Goal: Information Seeking & Learning: Learn about a topic

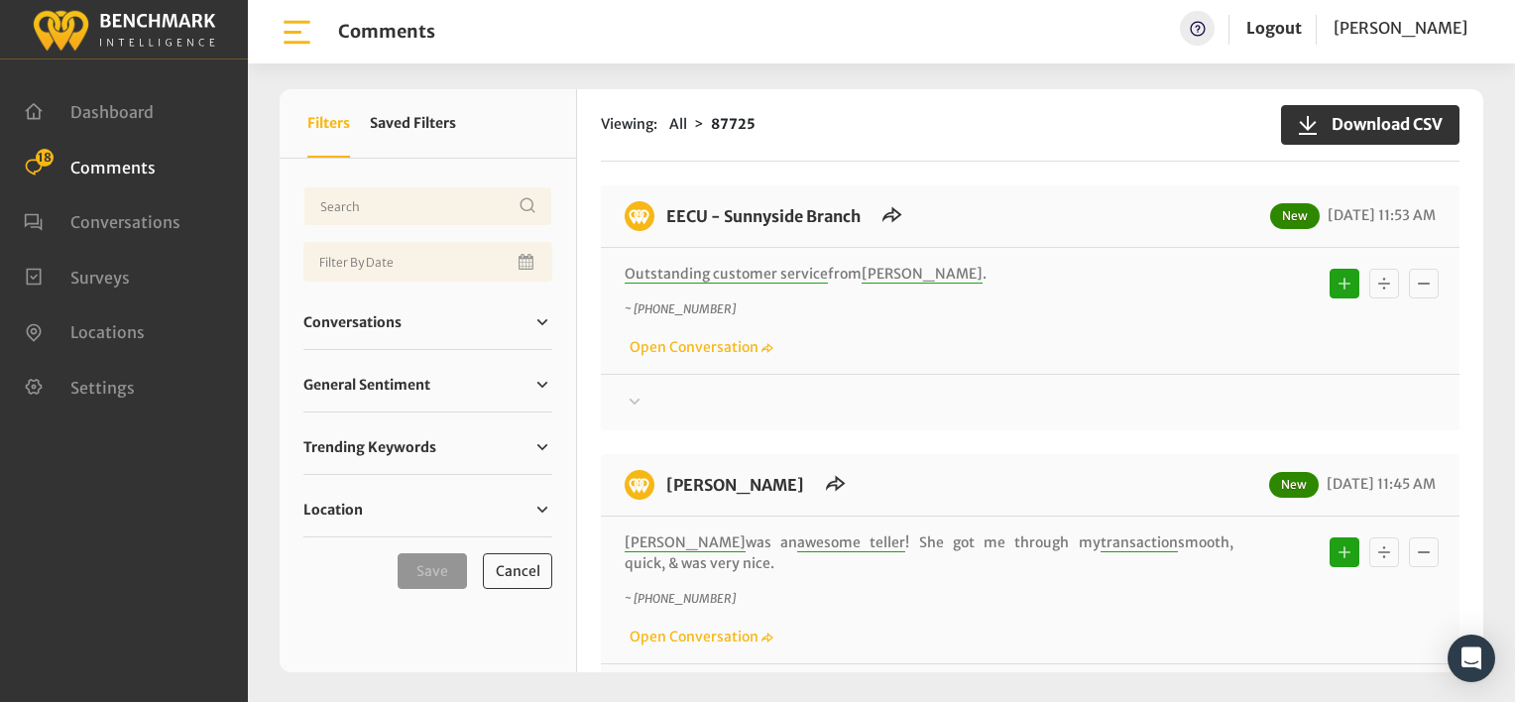
click at [970, 194] on div "EECU - Sunnyside Branch New 08/25/2025 11:53 AM Outstanding customer service fr…" at bounding box center [1030, 307] width 859 height 245
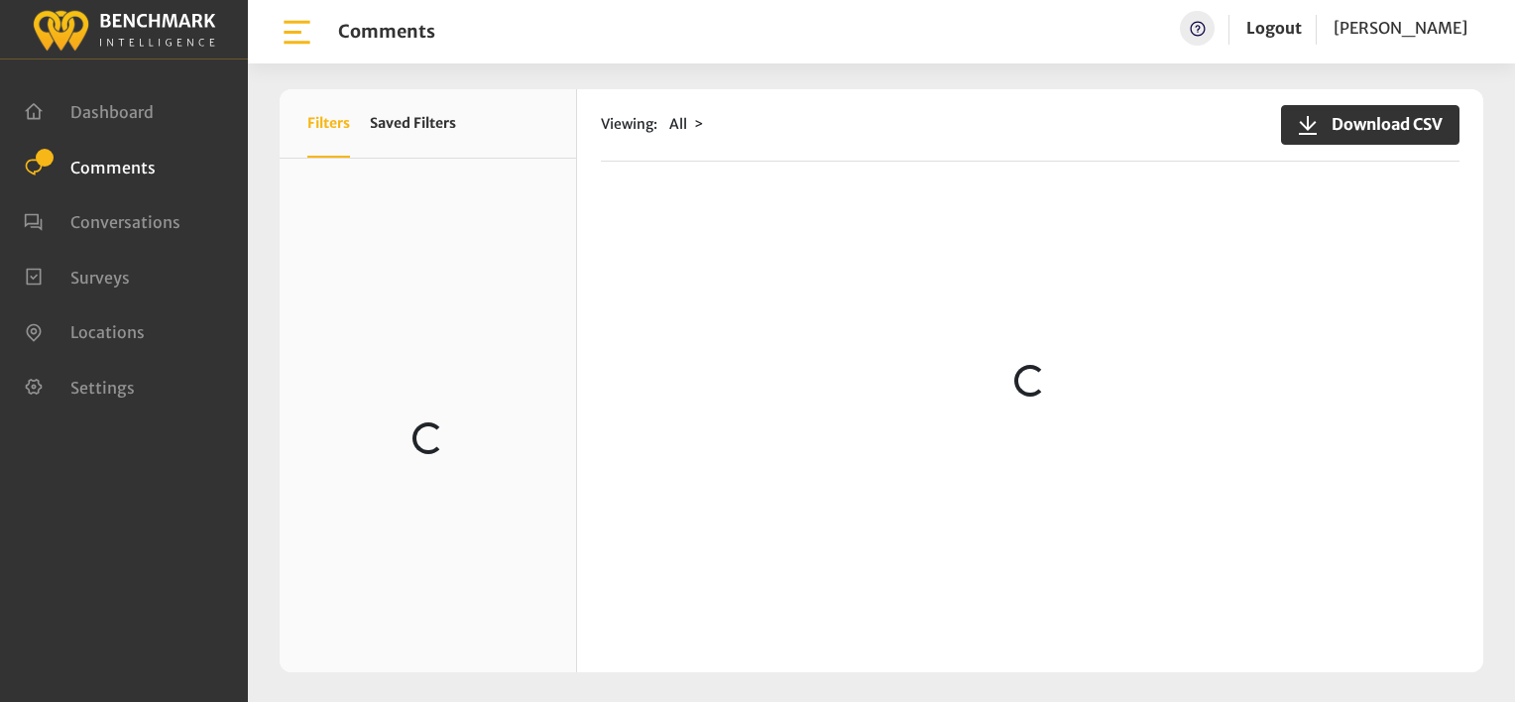
scroll to position [298, 0]
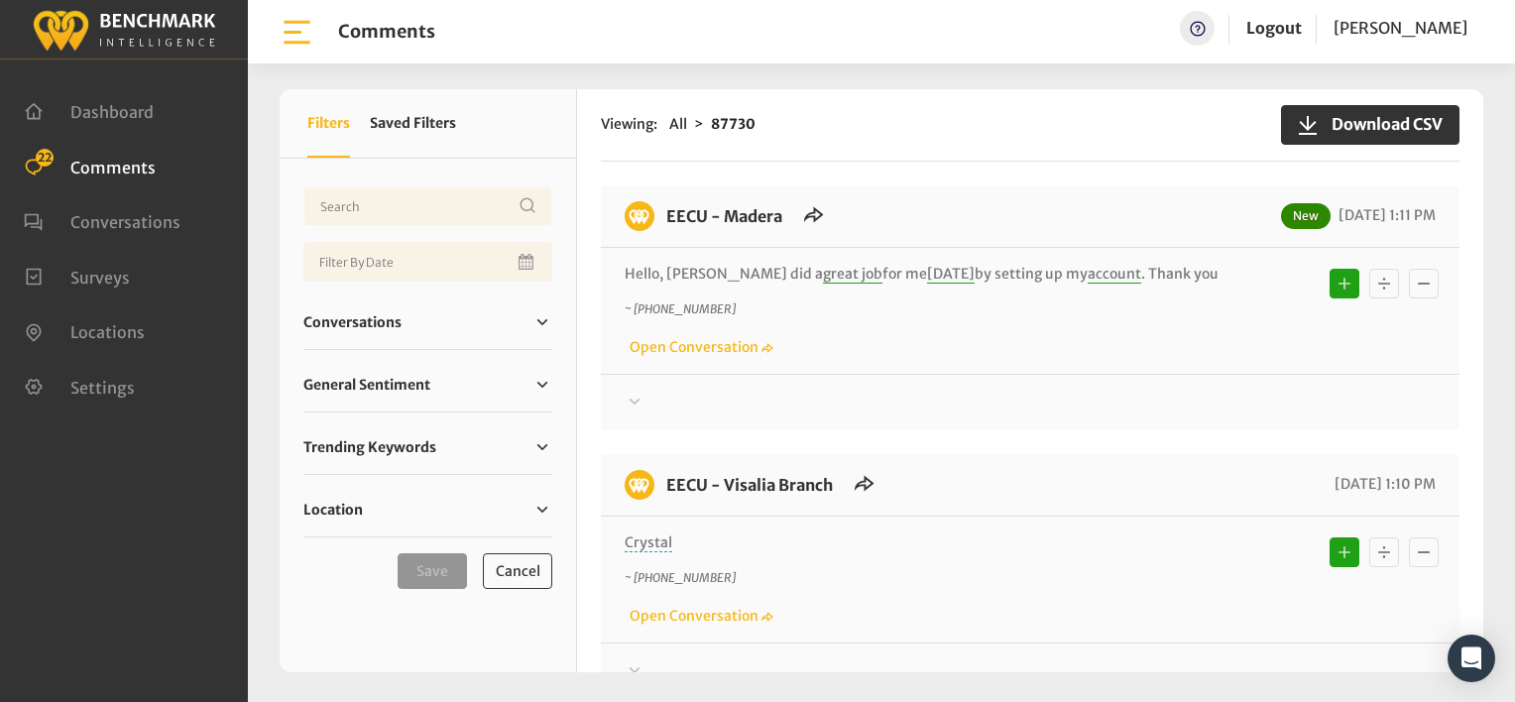
click at [943, 358] on div "Hello, Holly did a great job for me today by setting up my account . Thank you …" at bounding box center [1030, 311] width 859 height 126
click at [948, 202] on div "EECU - Madera New 08/25/2025 1:11 PM" at bounding box center [1030, 224] width 859 height 47
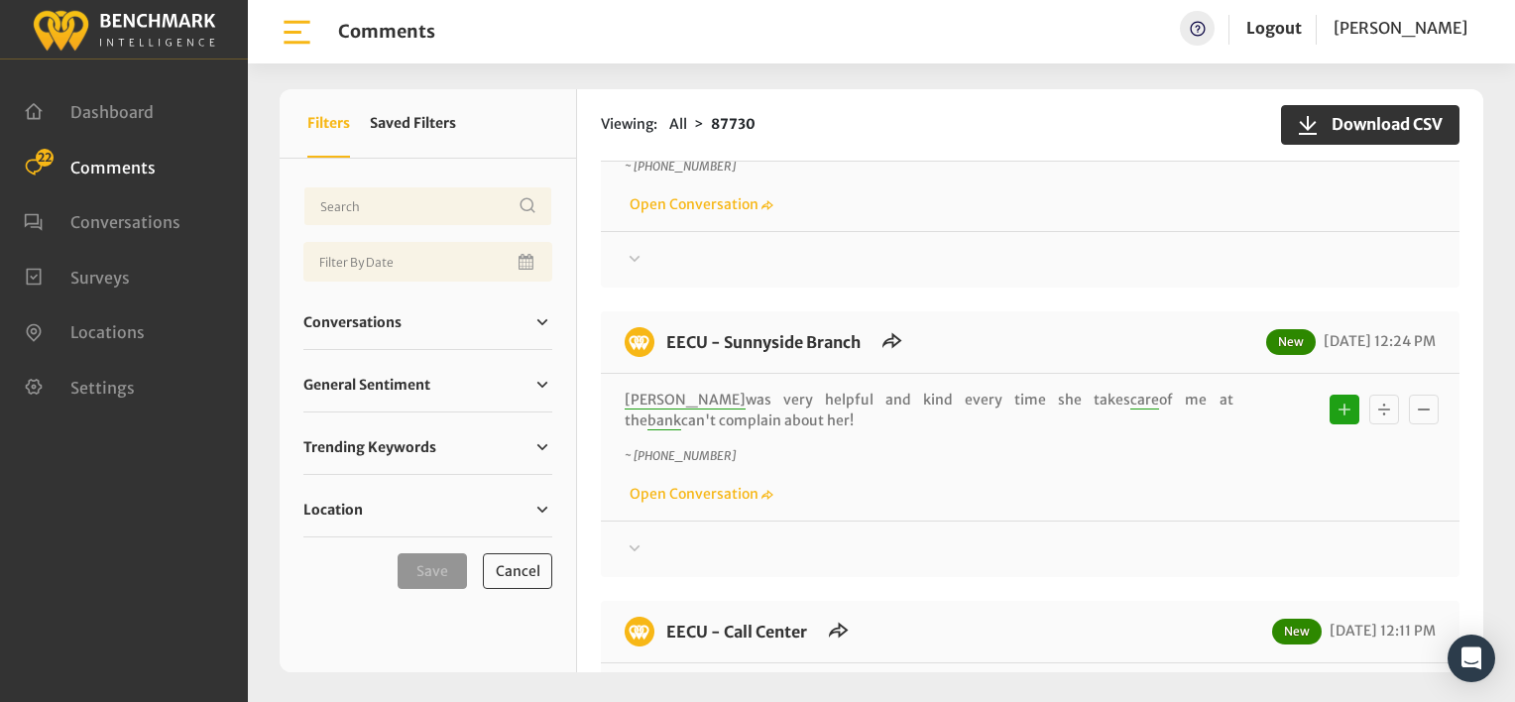
scroll to position [893, 0]
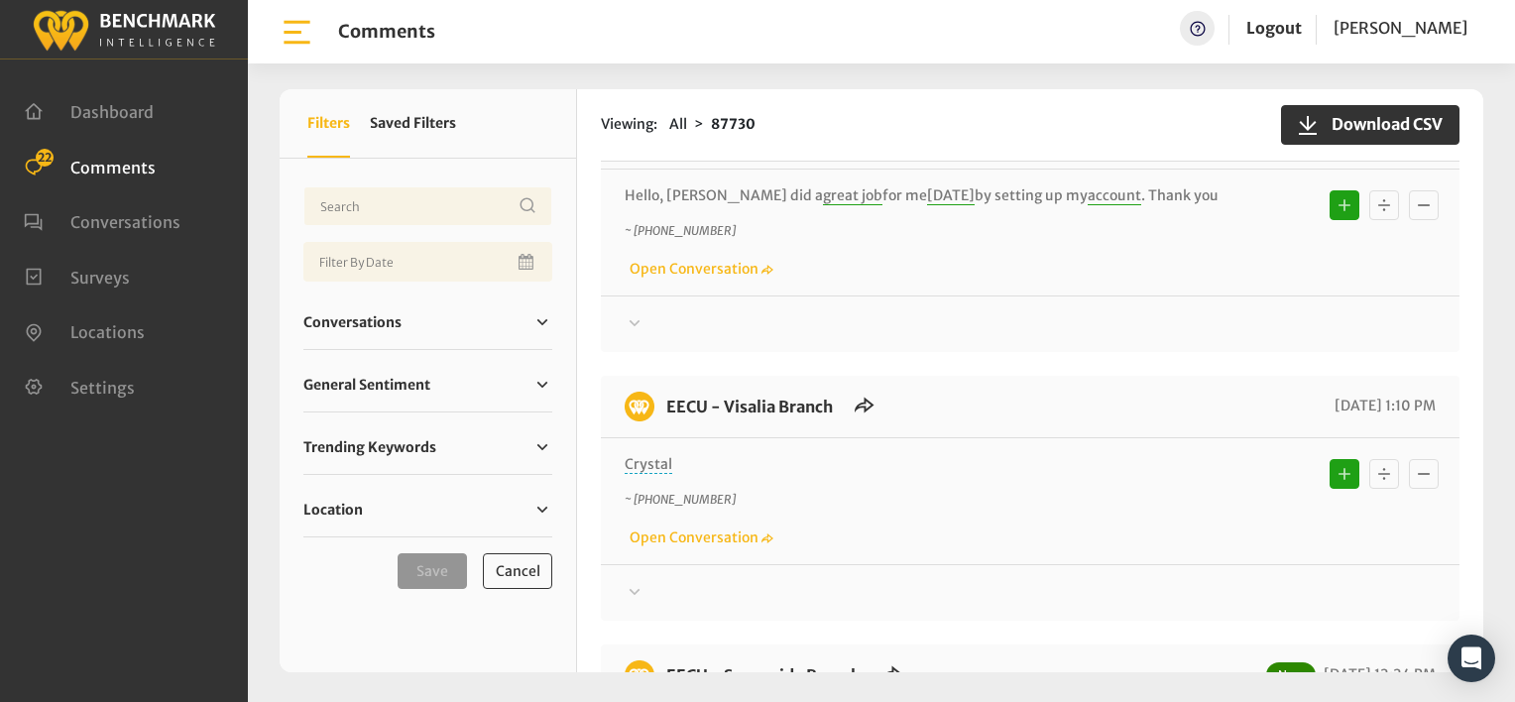
scroll to position [773, 0]
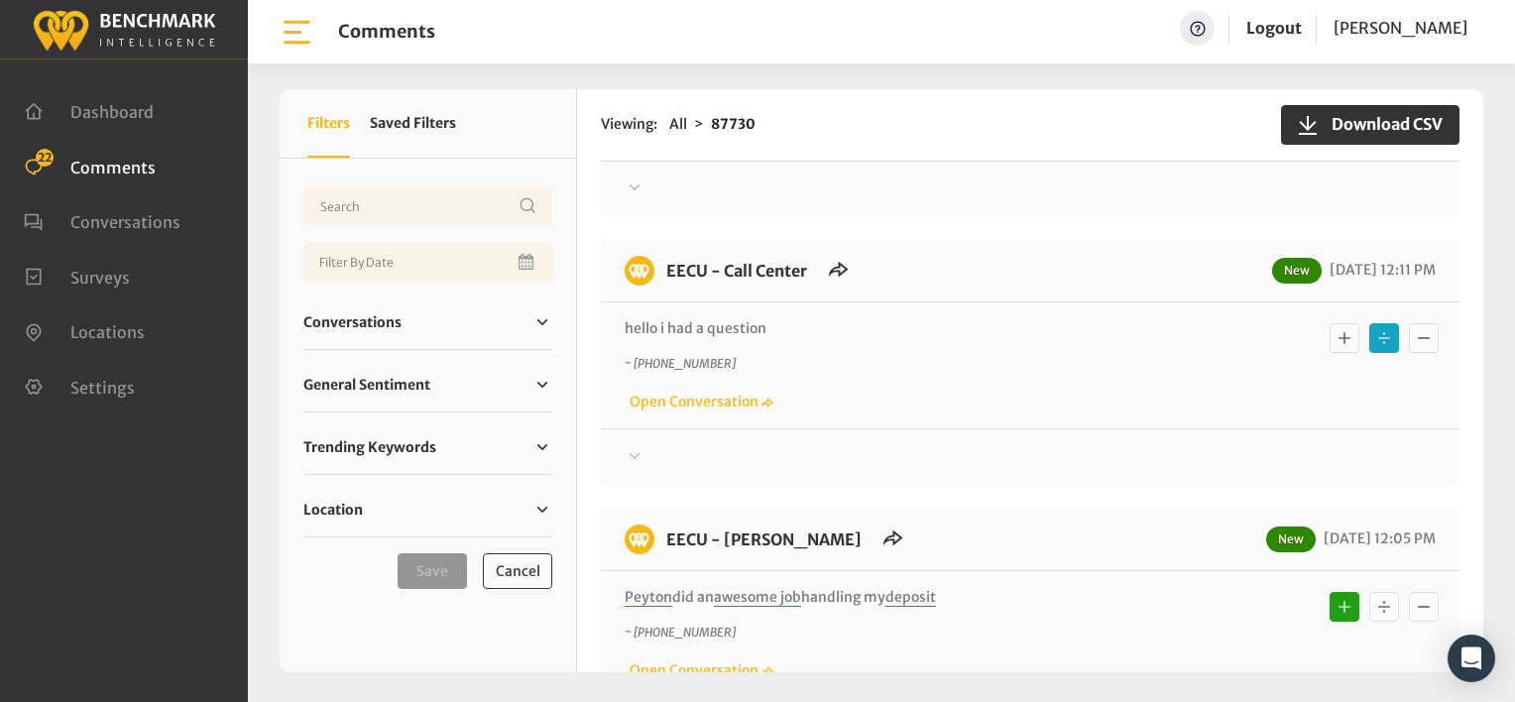
click at [638, 448] on icon at bounding box center [635, 456] width 20 height 24
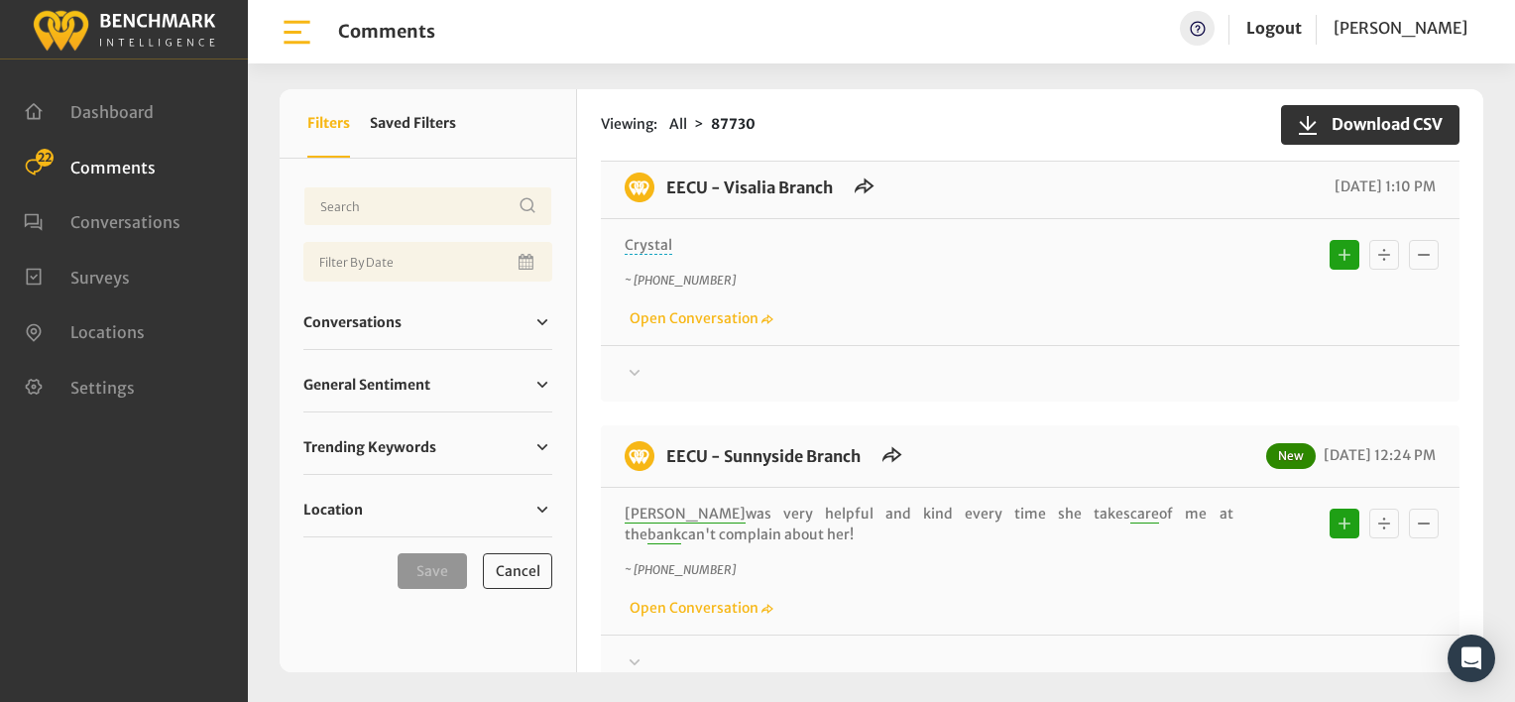
scroll to position [0, 0]
